Goal: Task Accomplishment & Management: Manage account settings

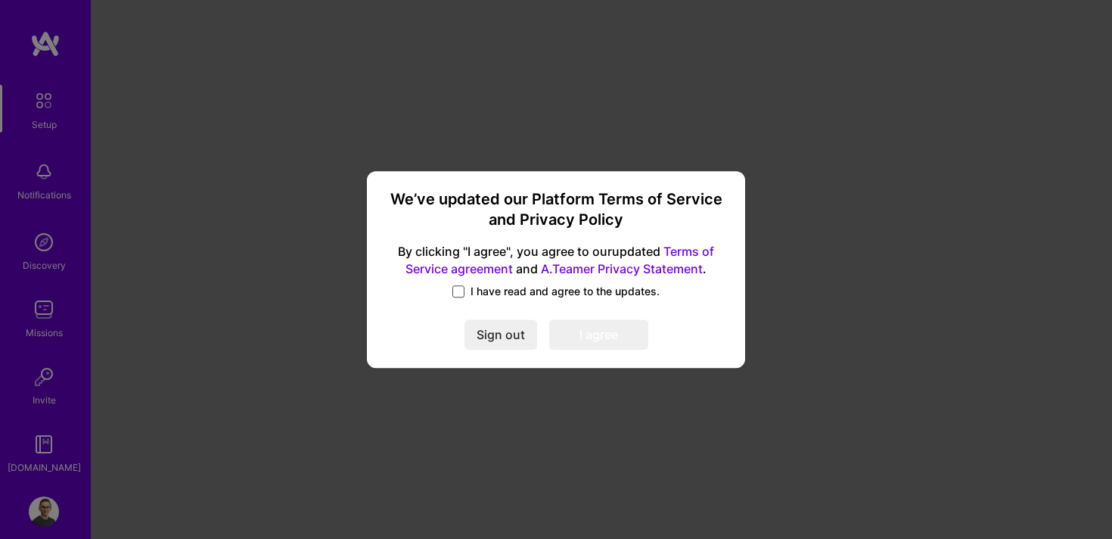
click at [456, 289] on span at bounding box center [458, 291] width 12 height 12
click at [0, 0] on input "I have read and agree to the updates." at bounding box center [0, 0] width 0 height 0
click at [604, 347] on button "I agree" at bounding box center [598, 334] width 99 height 30
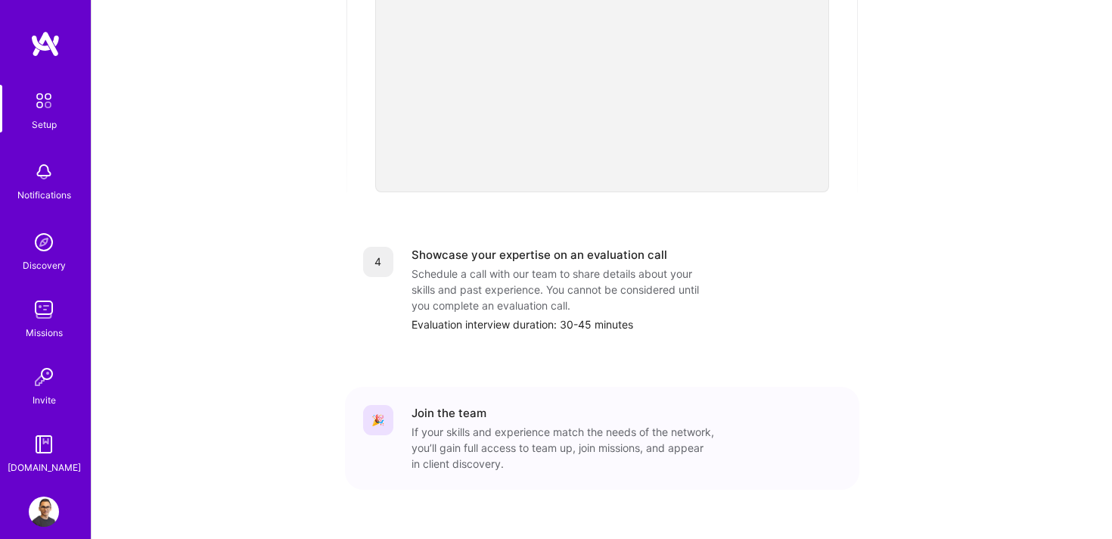
scroll to position [680, 0]
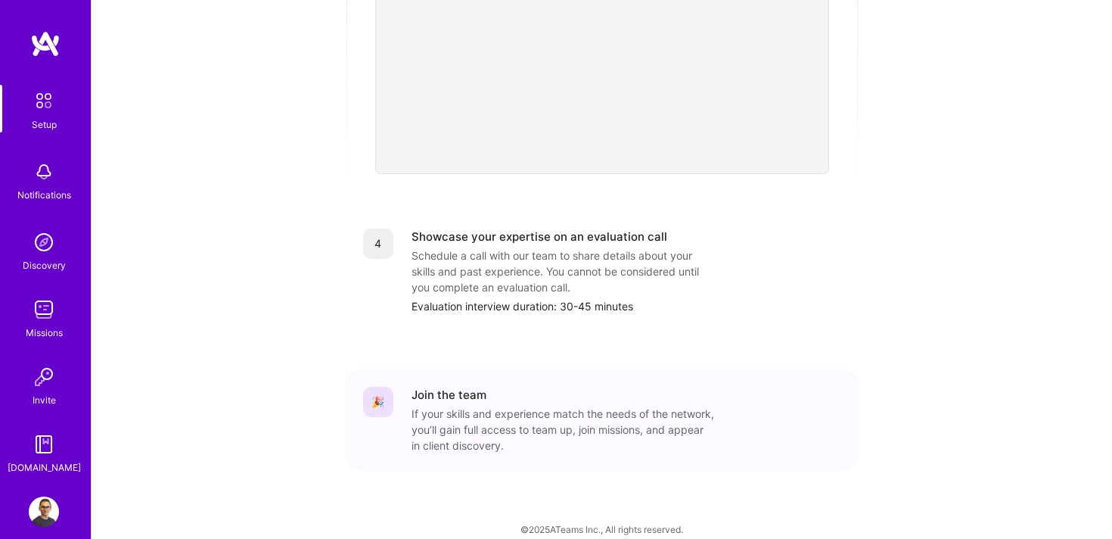
click at [39, 289] on div "Setup Notifications Discovery Missions Invite [DOMAIN_NAME]" at bounding box center [45, 280] width 91 height 390
click at [39, 305] on img at bounding box center [44, 309] width 30 height 30
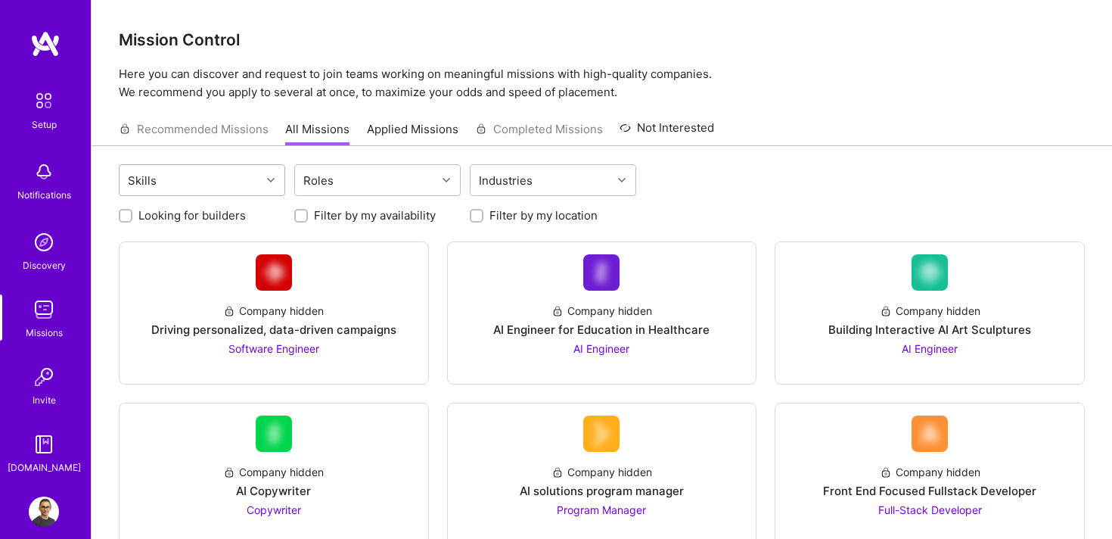
click at [231, 167] on div "Skills" at bounding box center [190, 180] width 141 height 30
type input "f"
type input "java"
click at [208, 216] on div "JavaScript" at bounding box center [202, 219] width 148 height 16
checkbox input "true"
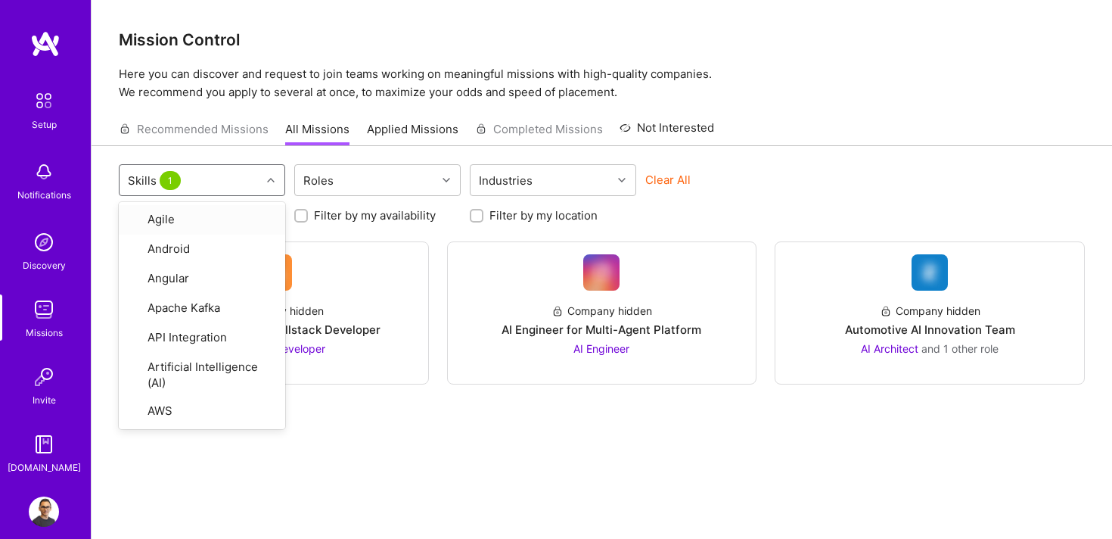
click at [742, 161] on div "option JavaScript, selected. option Agile focused, 1 of 72. 72 results availabl…" at bounding box center [602, 361] width 1020 height 431
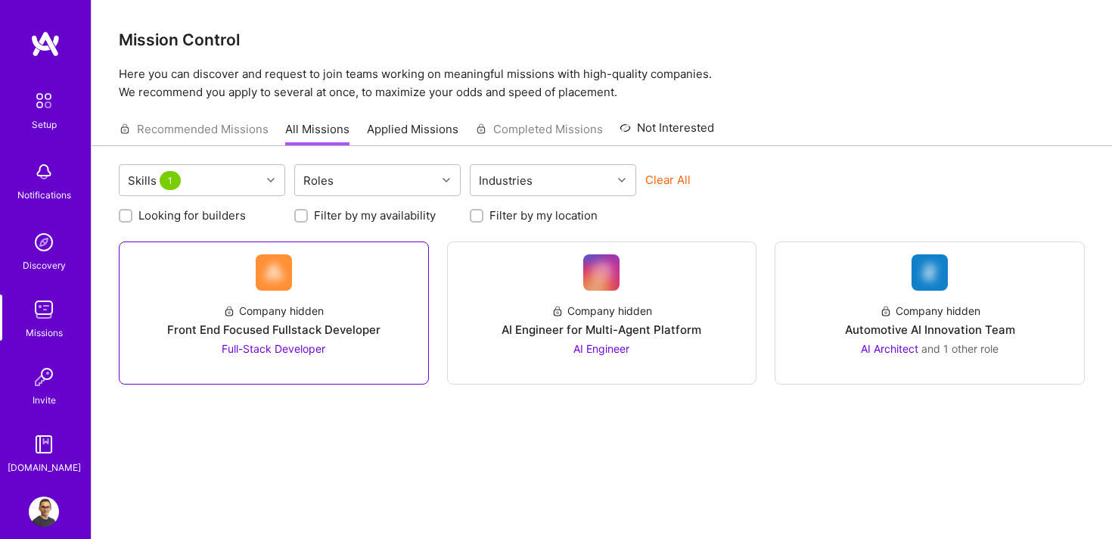
click at [296, 315] on div "Company hidden" at bounding box center [273, 311] width 101 height 16
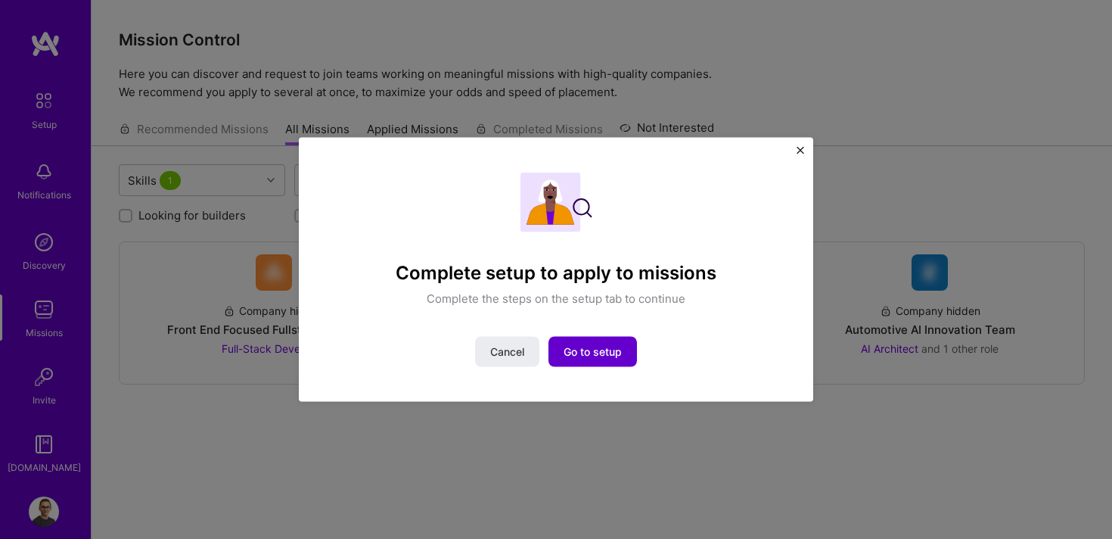
click at [599, 350] on span "Go to setup" at bounding box center [592, 350] width 58 height 15
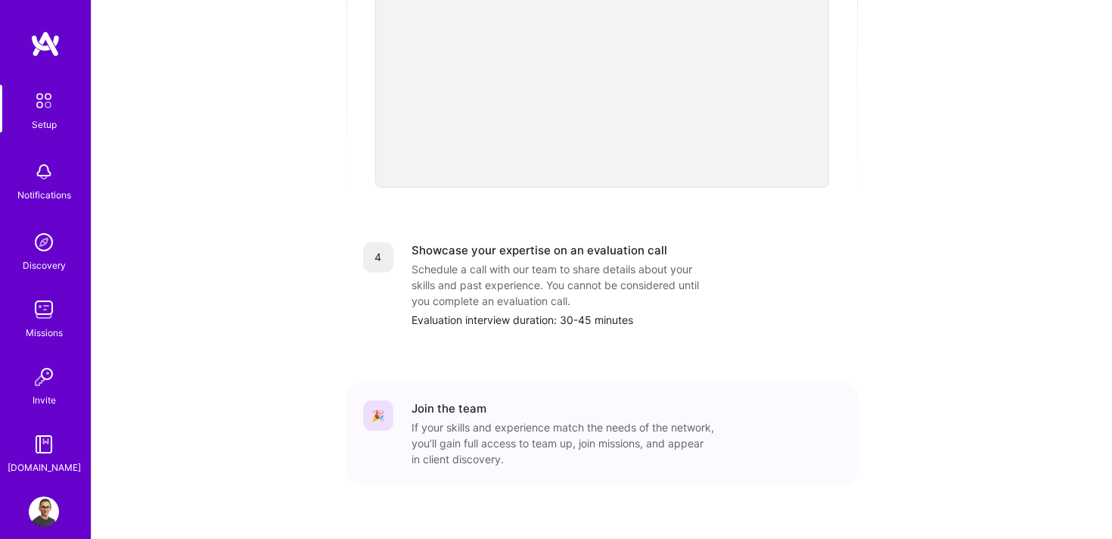
scroll to position [680, 0]
